Goal: Information Seeking & Learning: Learn about a topic

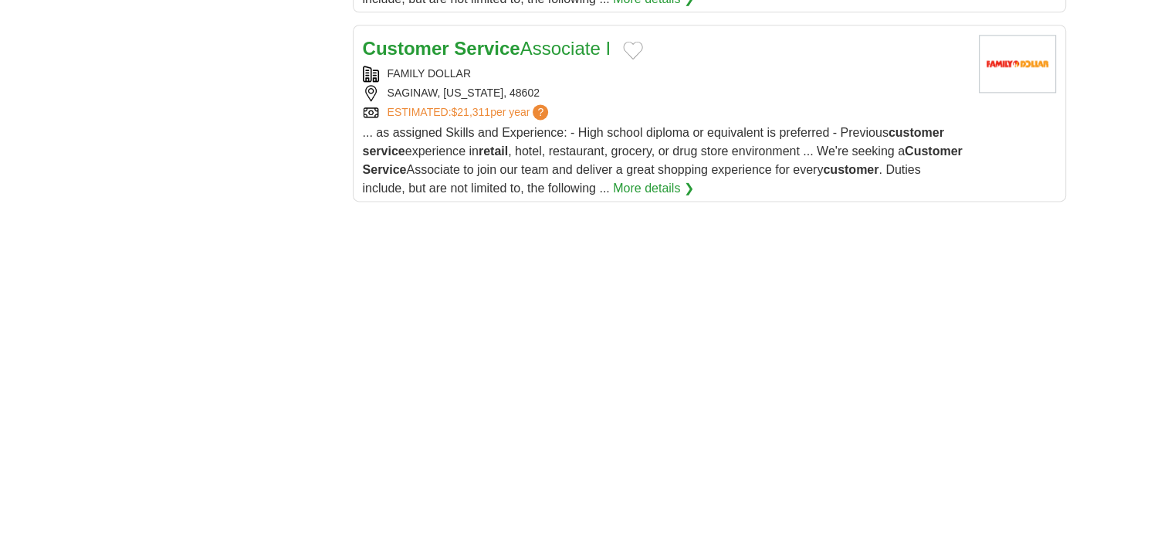
scroll to position [2101, 0]
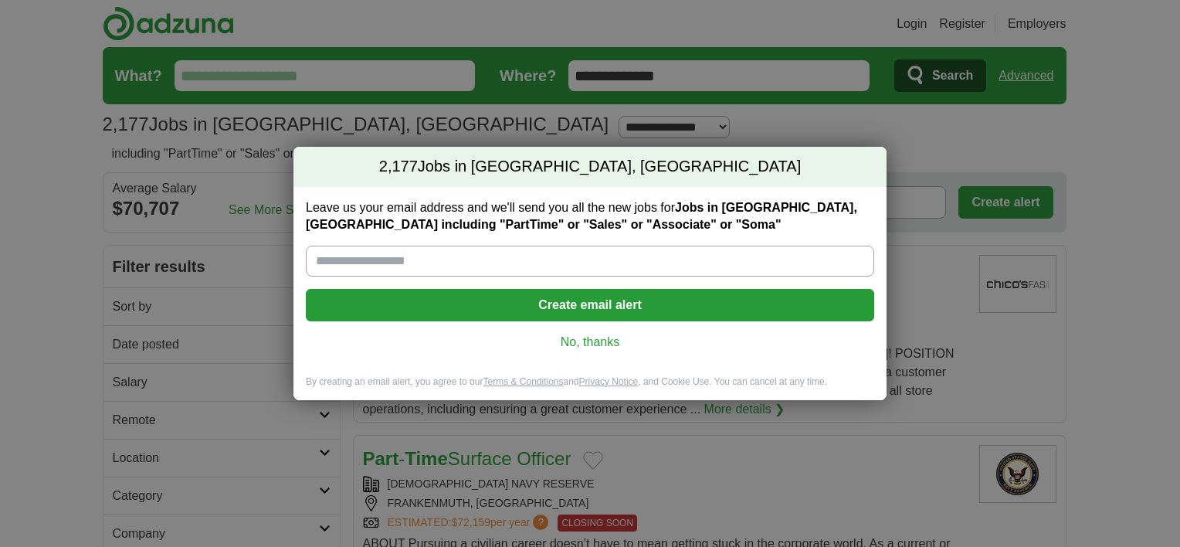
click at [602, 336] on link "No, thanks" at bounding box center [590, 342] width 544 height 17
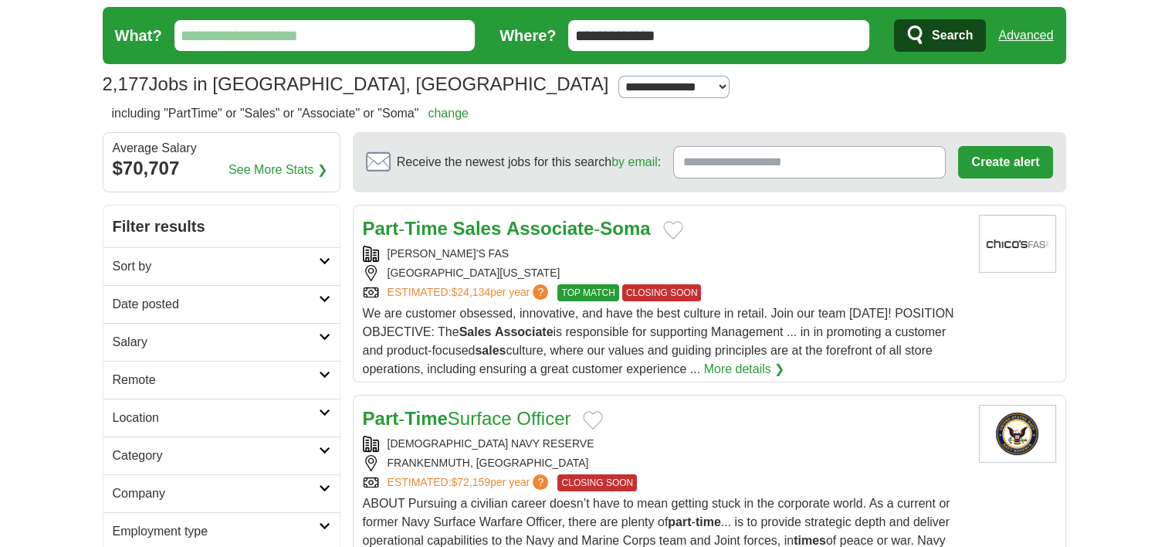
scroll to position [50, 0]
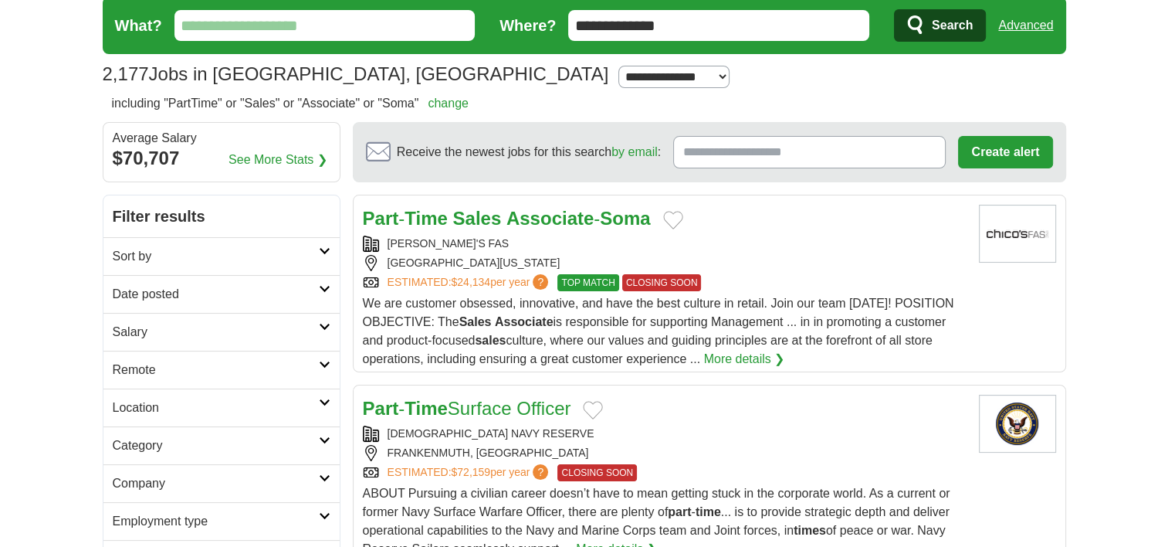
click at [602, 281] on span "TOP MATCH" at bounding box center [588, 282] width 61 height 17
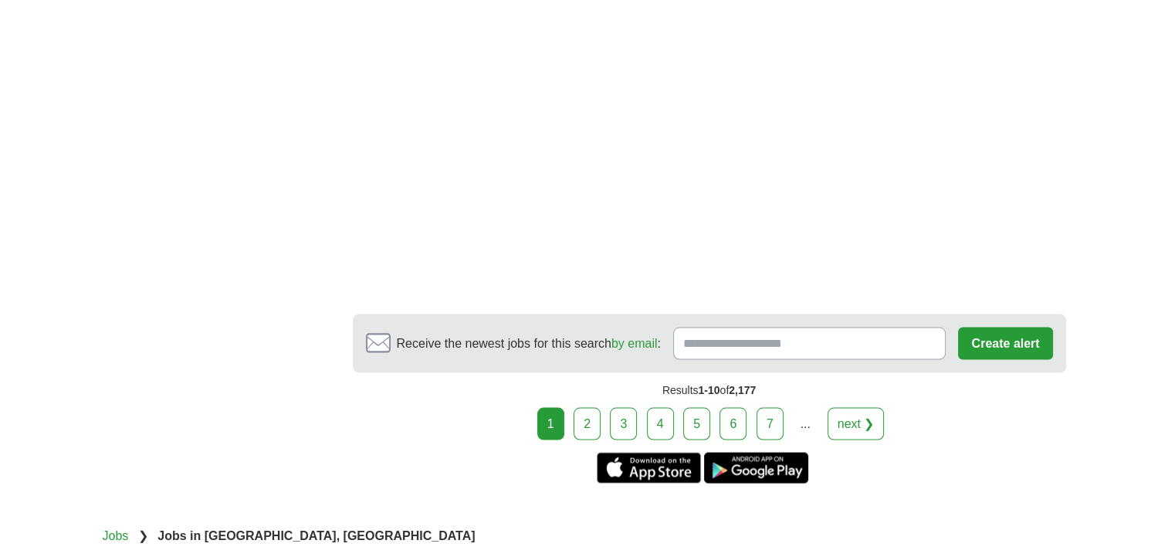
scroll to position [2861, 0]
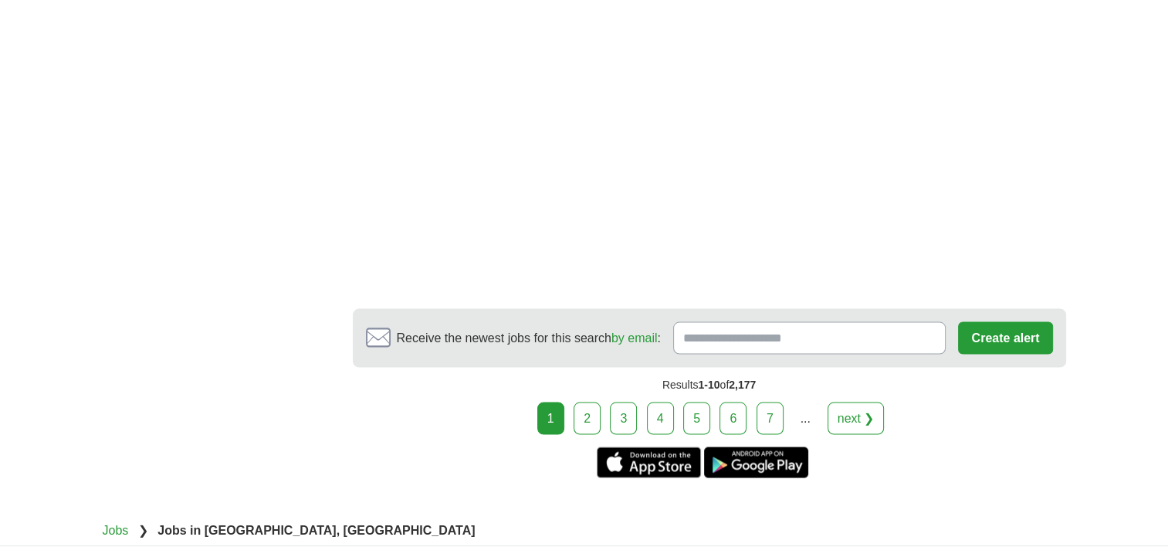
click at [857, 414] on link "next ❯" at bounding box center [856, 418] width 57 height 32
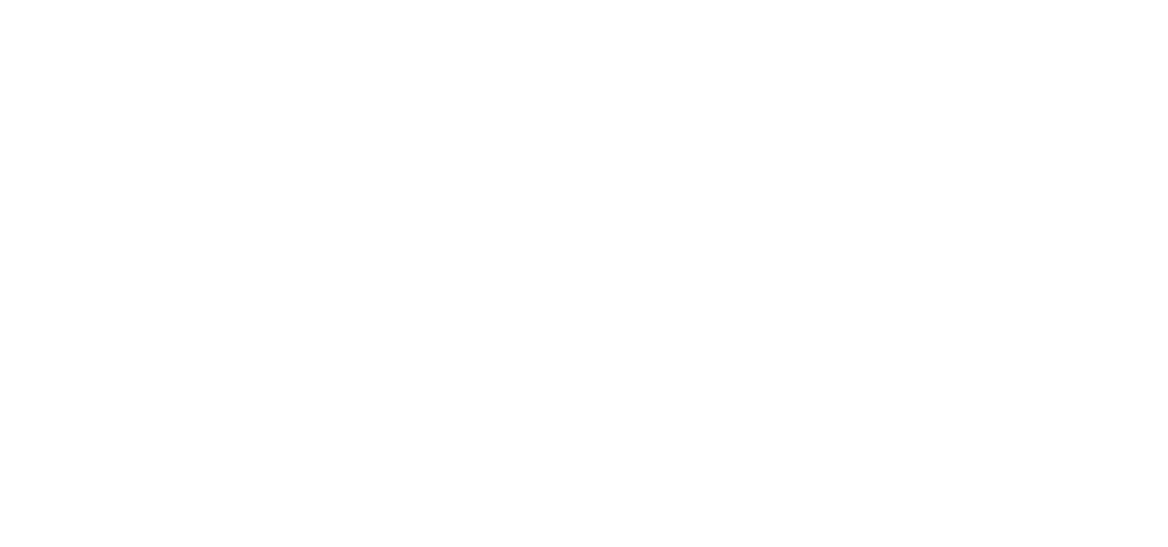
scroll to position [2544, 0]
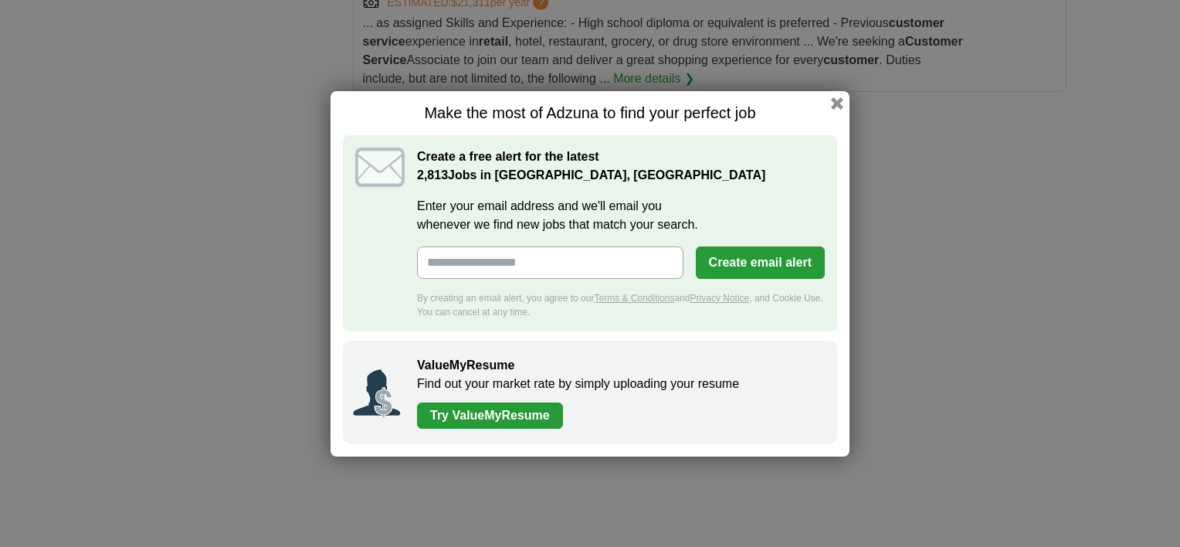
click at [834, 96] on div "Make the most of Adzuna to find your perfect job Create a free alert for the la…" at bounding box center [590, 273] width 519 height 365
click at [833, 107] on button "button" at bounding box center [837, 102] width 17 height 17
